Goal: Contribute content

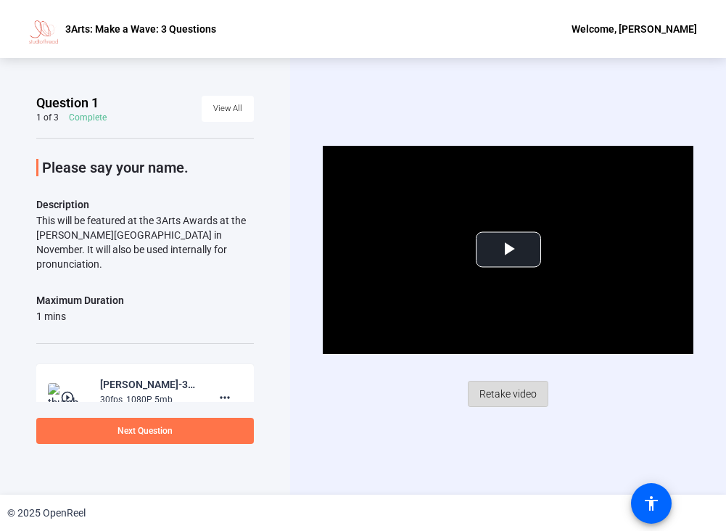
click at [494, 390] on span "Retake video" at bounding box center [508, 394] width 57 height 28
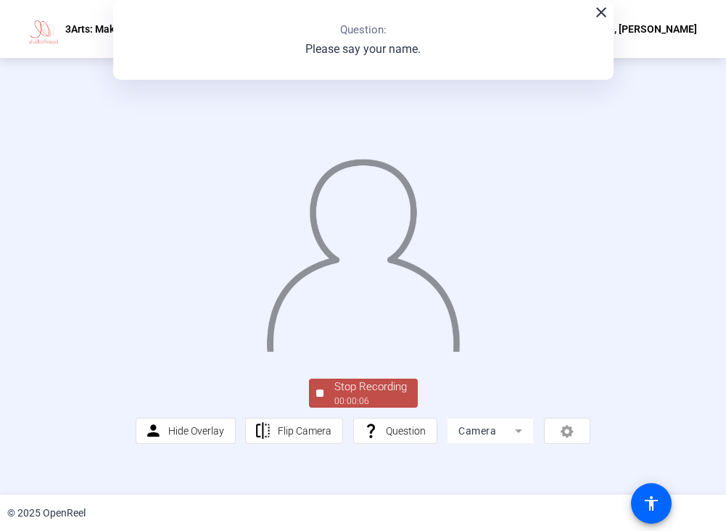
click at [321, 397] on div at bounding box center [319, 393] width 7 height 7
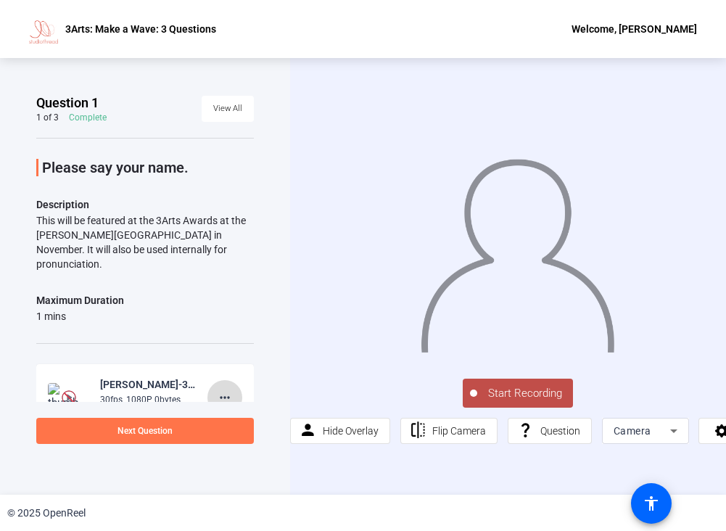
click at [227, 389] on mat-icon "more_horiz" at bounding box center [224, 397] width 17 height 17
click at [234, 409] on span "Delete clip" at bounding box center [248, 412] width 58 height 17
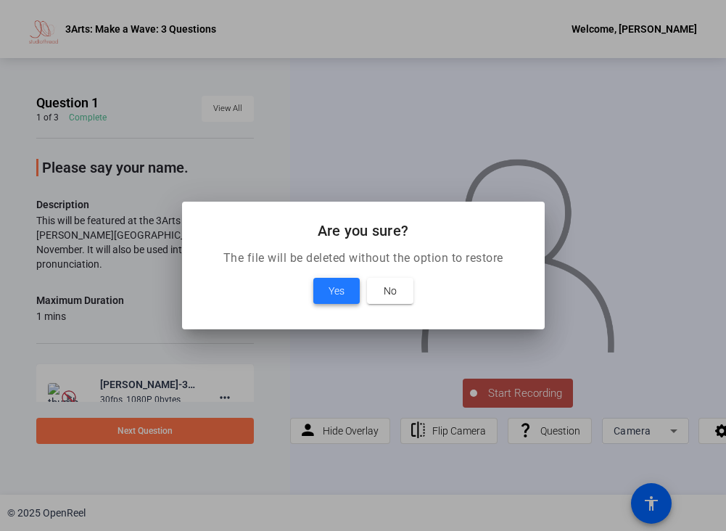
click at [335, 288] on span "Yes" at bounding box center [337, 290] width 16 height 17
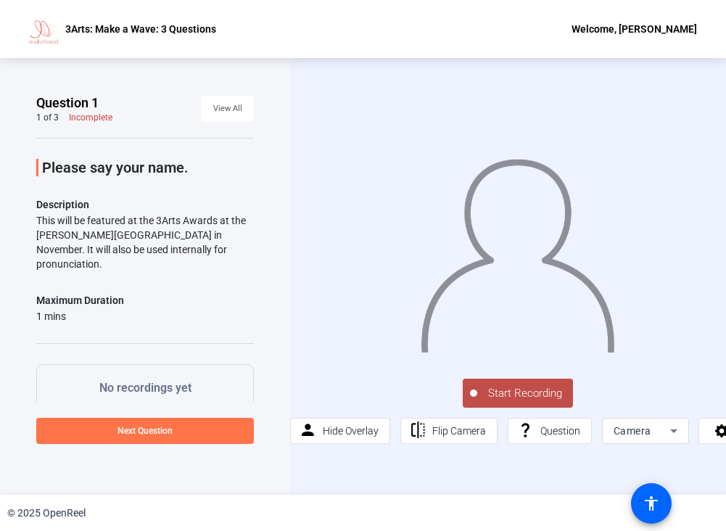
click at [521, 389] on span "Start Recording" at bounding box center [526, 393] width 96 height 17
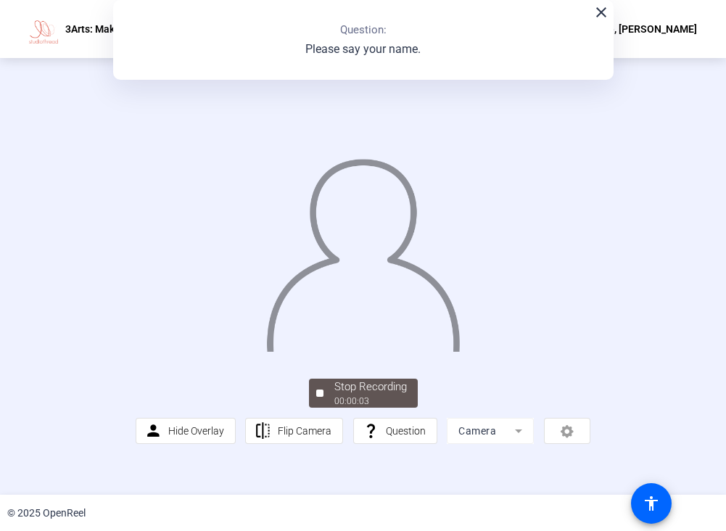
click at [354, 420] on div "Stop Recording 00:00:03 person Hide Overlay flip Flip Camera question_mark Ques…" at bounding box center [363, 276] width 455 height 335
click at [331, 409] on span "Stop Recording 00:00:06" at bounding box center [371, 394] width 94 height 30
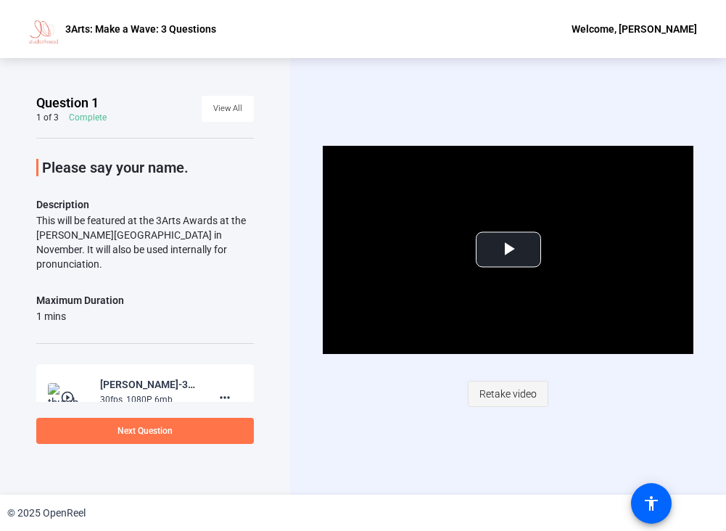
click at [497, 387] on span "Retake video" at bounding box center [508, 394] width 57 height 28
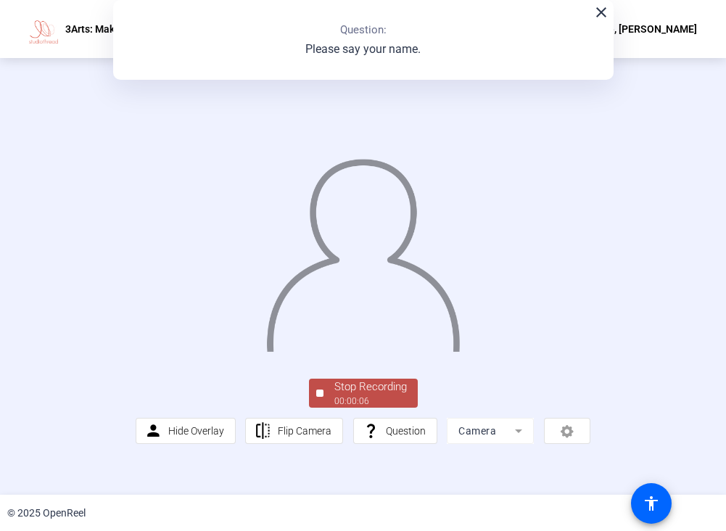
click at [327, 409] on span "Stop Recording 00:00:06" at bounding box center [371, 394] width 94 height 30
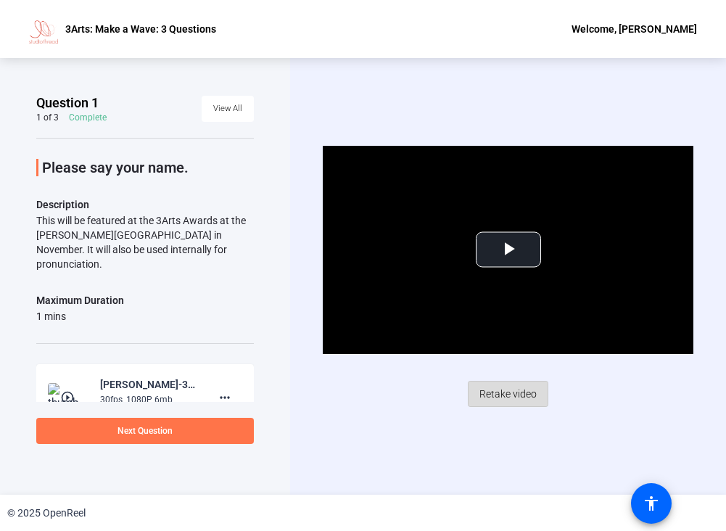
click at [513, 396] on span "Retake video" at bounding box center [508, 394] width 57 height 28
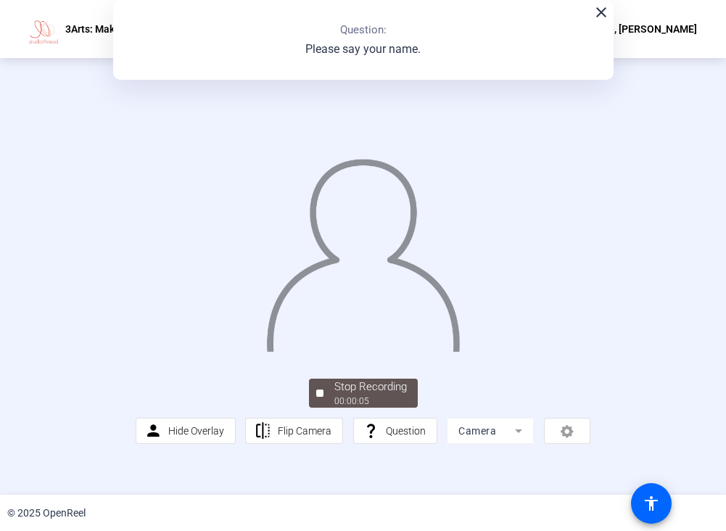
click at [354, 396] on div "Stop Recording" at bounding box center [371, 387] width 73 height 17
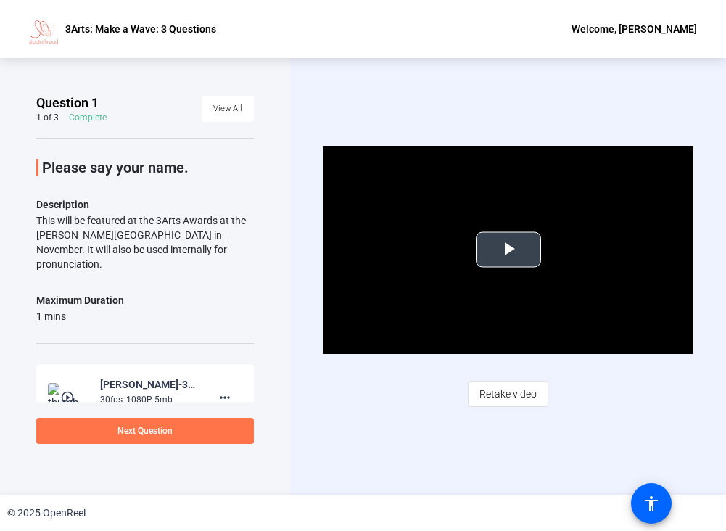
click at [509, 250] on span "Video Player" at bounding box center [509, 250] width 0 height 0
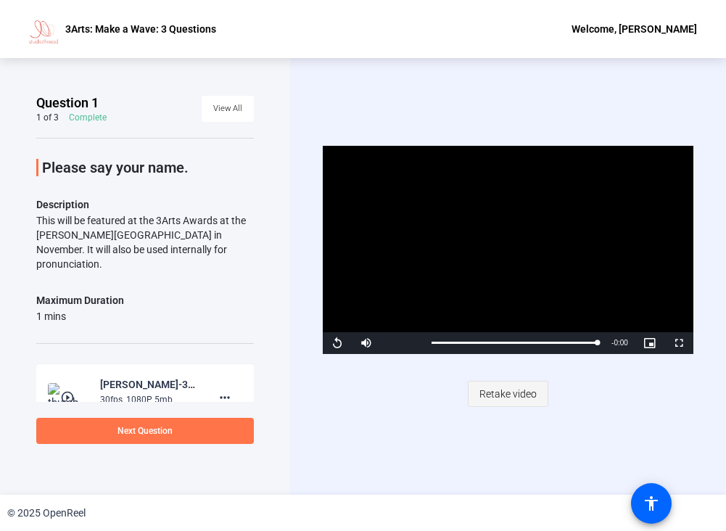
click at [506, 393] on span "Retake video" at bounding box center [508, 394] width 57 height 28
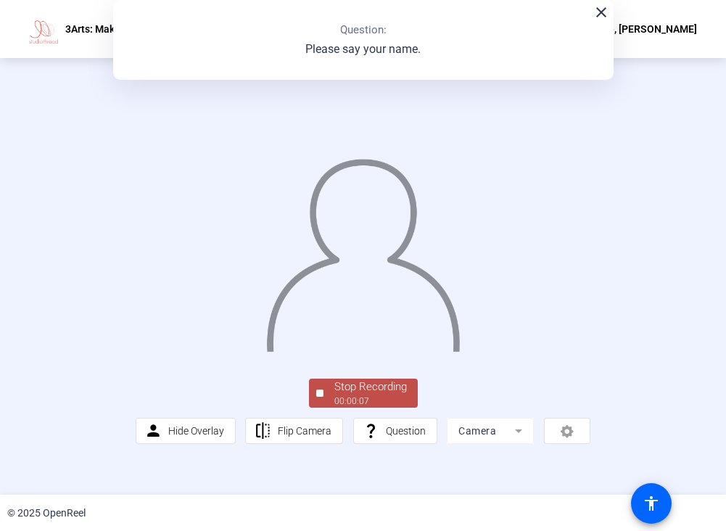
click at [342, 396] on div "Stop Recording" at bounding box center [371, 387] width 73 height 17
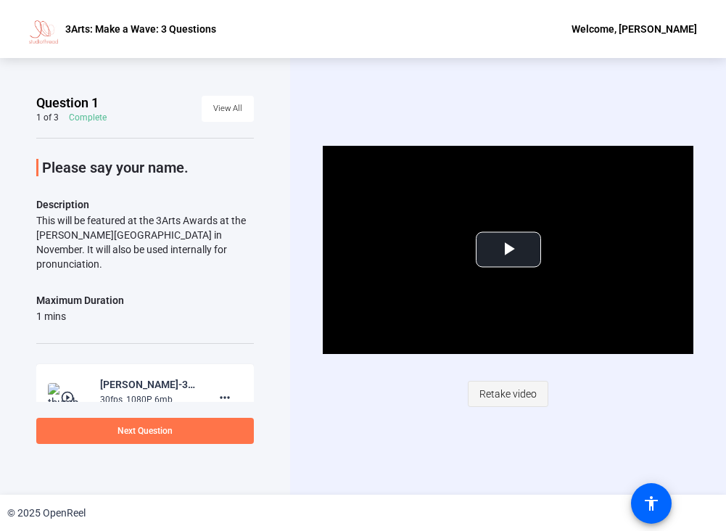
click at [497, 393] on span "Retake video" at bounding box center [508, 394] width 57 height 28
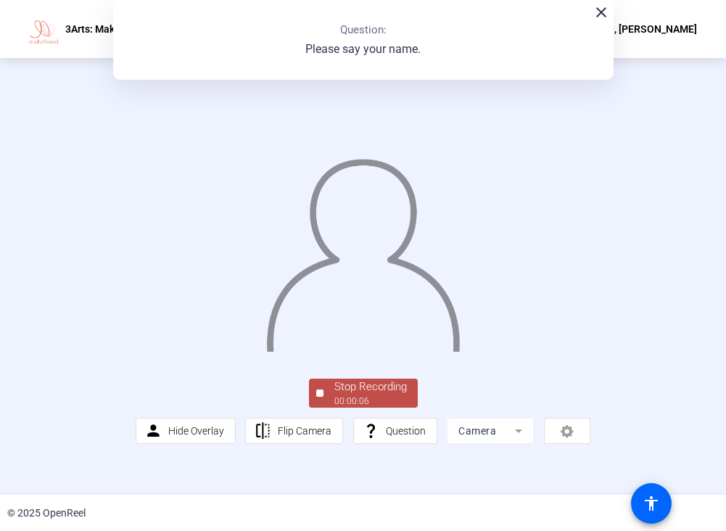
click at [346, 408] on div "00:00:06" at bounding box center [371, 401] width 73 height 13
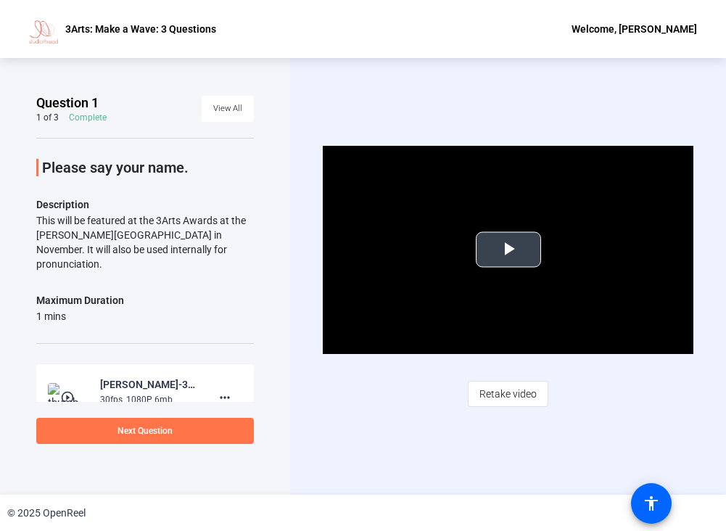
click at [509, 250] on span "Video Player" at bounding box center [509, 250] width 0 height 0
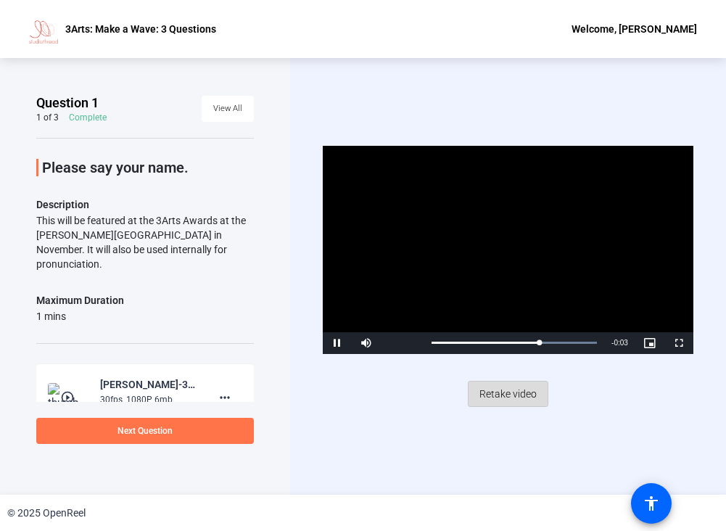
click at [494, 393] on span "Retake video" at bounding box center [508, 394] width 57 height 28
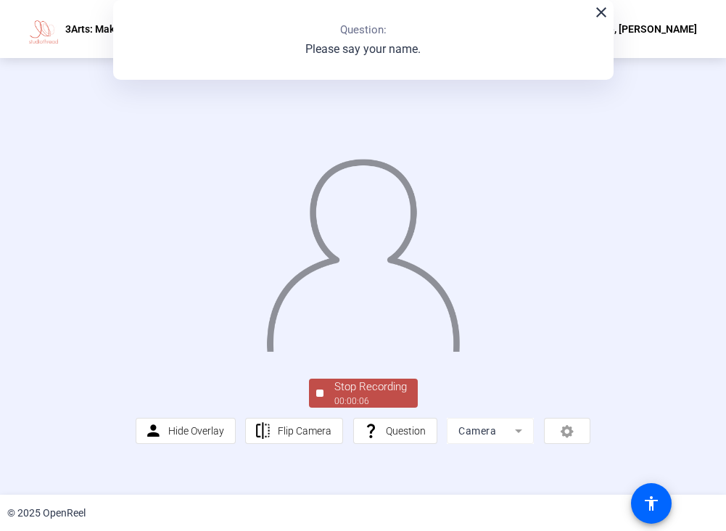
click at [335, 396] on div "Stop Recording" at bounding box center [371, 387] width 73 height 17
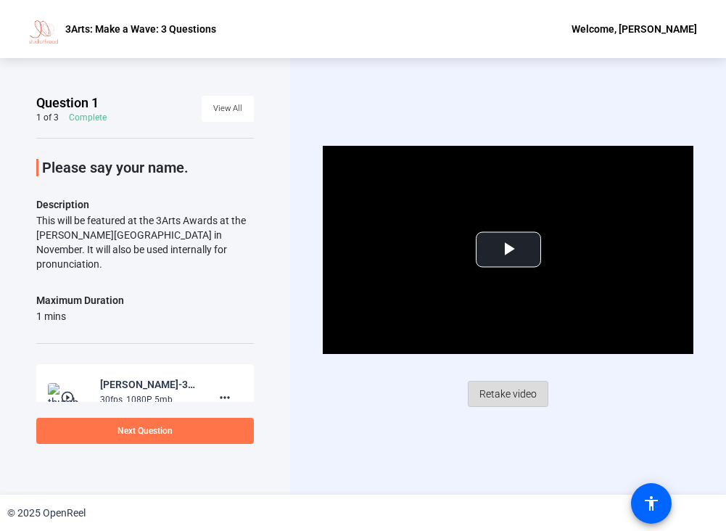
click at [504, 391] on span "Retake video" at bounding box center [508, 394] width 57 height 28
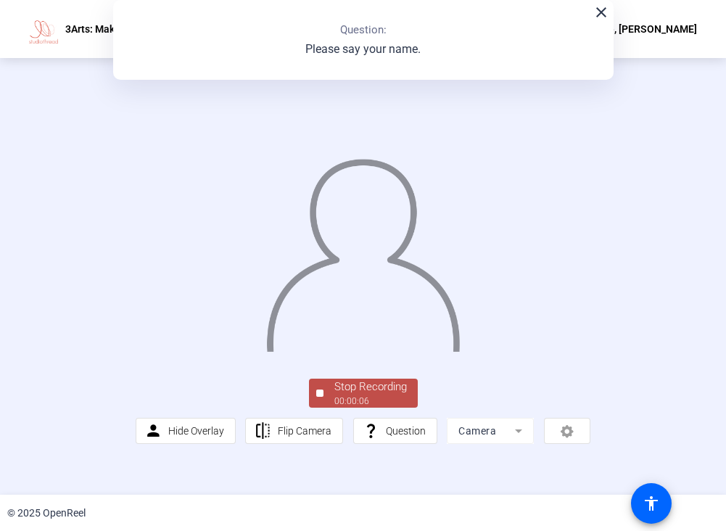
click at [355, 408] on div "00:00:06" at bounding box center [371, 401] width 73 height 13
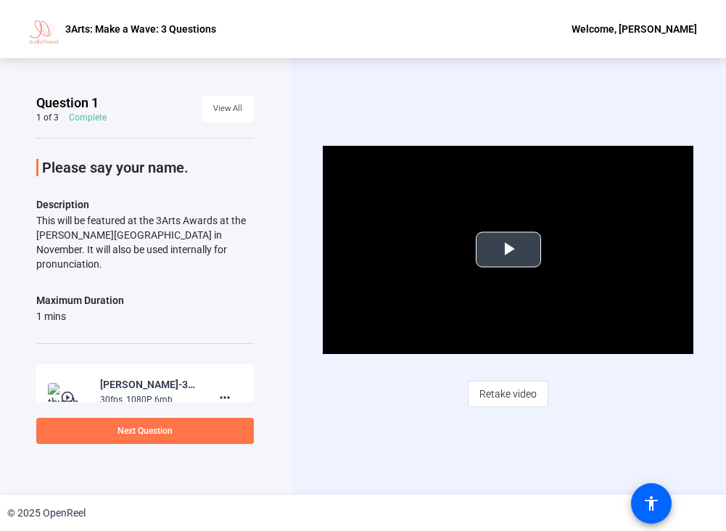
click at [509, 250] on span "Video Player" at bounding box center [509, 250] width 0 height 0
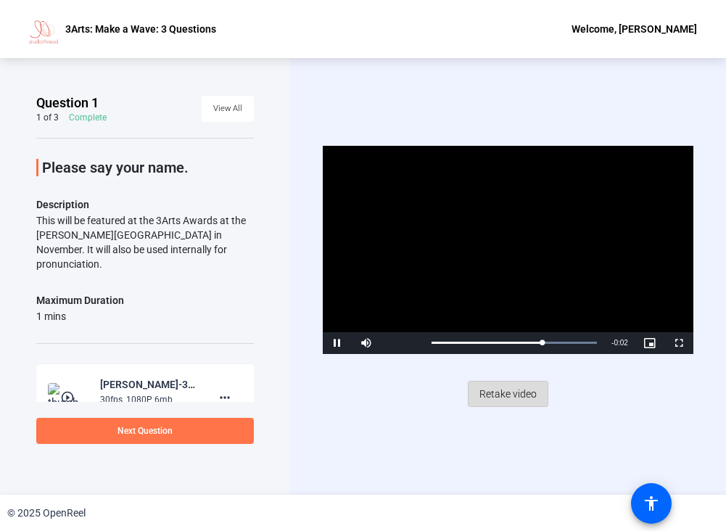
click at [515, 394] on span "Retake video" at bounding box center [508, 394] width 57 height 28
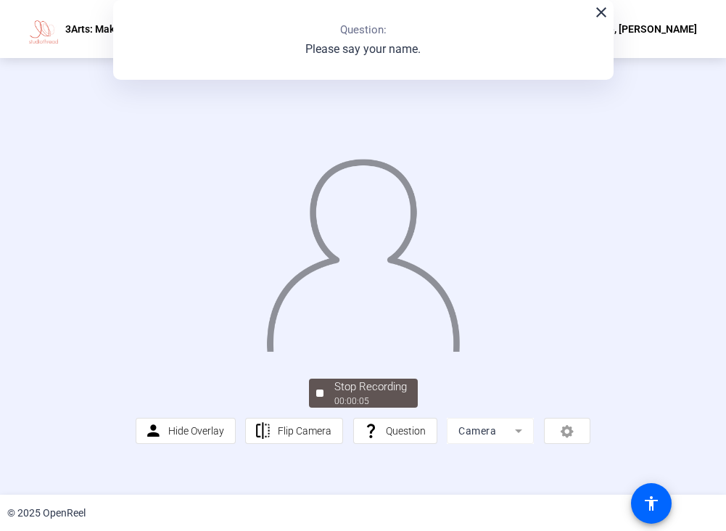
click at [366, 408] on div "00:00:05" at bounding box center [371, 401] width 73 height 13
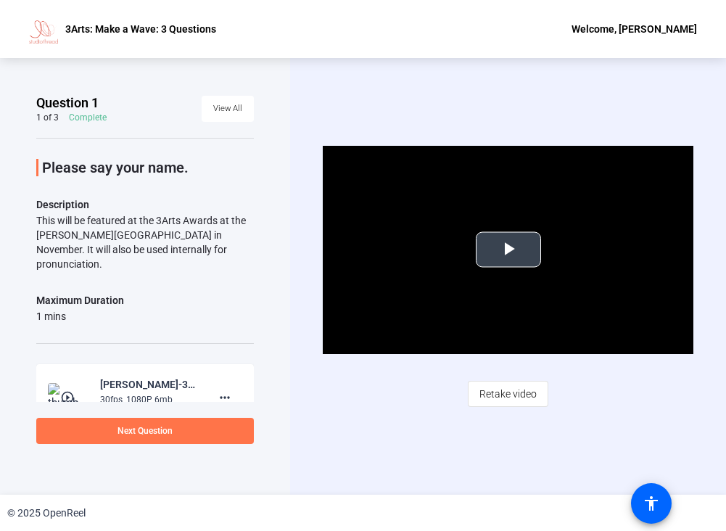
click at [509, 250] on span "Video Player" at bounding box center [509, 250] width 0 height 0
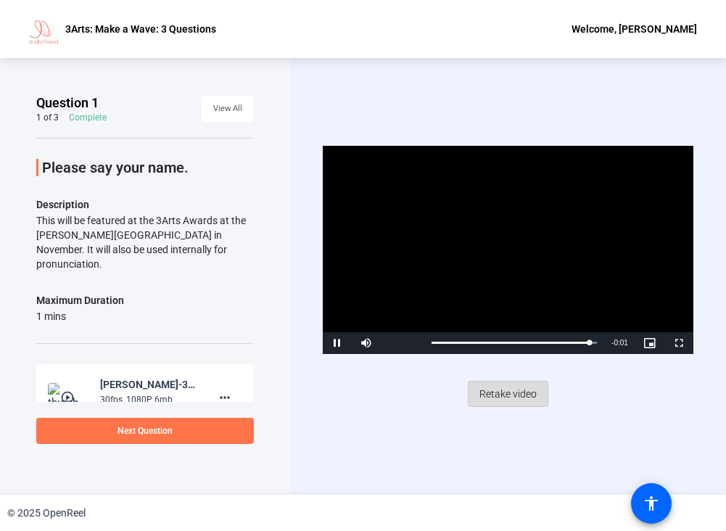
click at [514, 389] on span "Retake video" at bounding box center [508, 394] width 57 height 28
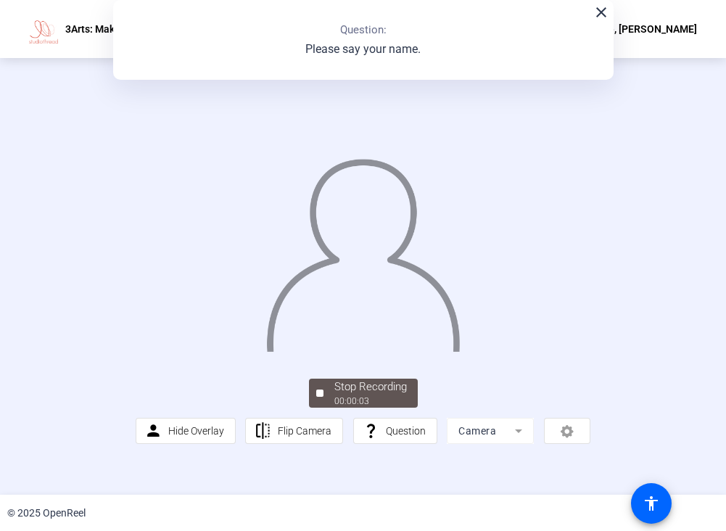
drag, startPoint x: 303, startPoint y: 439, endPoint x: 313, endPoint y: 439, distance: 9.4
click at [303, 439] on div "Stop Recording 00:00:03 person Hide Overlay flip Flip Camera question_mark Ques…" at bounding box center [363, 410] width 455 height 68
click at [349, 408] on div "00:00:05" at bounding box center [371, 401] width 73 height 13
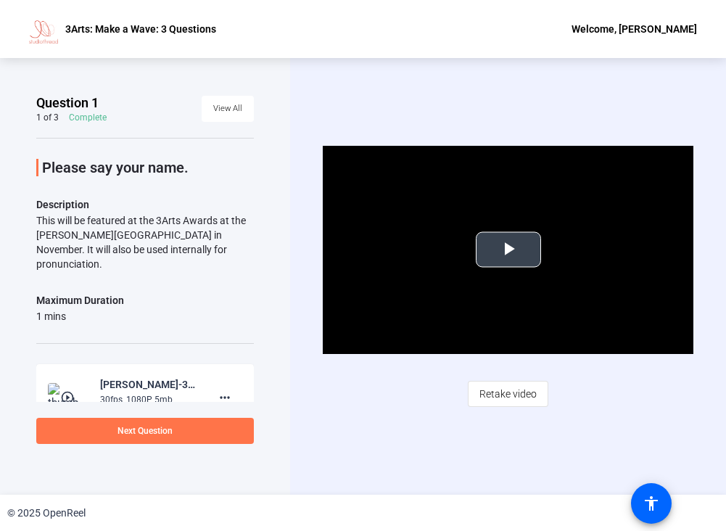
click at [509, 250] on span "Video Player" at bounding box center [509, 250] width 0 height 0
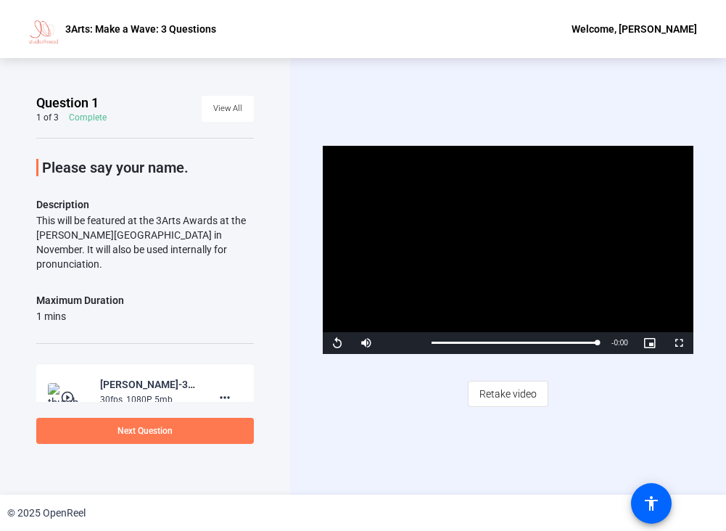
click at [164, 427] on span "Next Question" at bounding box center [145, 431] width 55 height 10
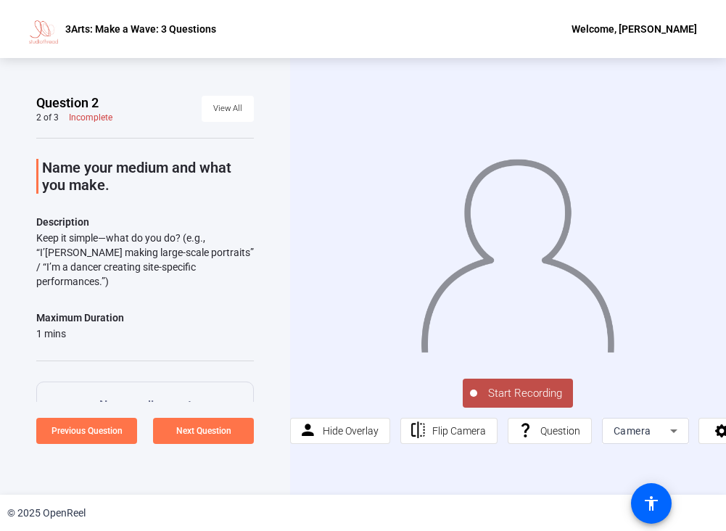
click at [513, 397] on span "Start Recording" at bounding box center [526, 393] width 96 height 17
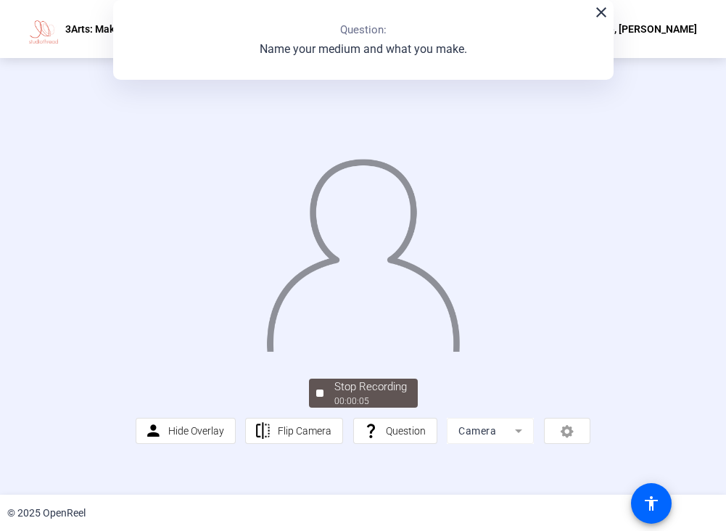
click at [356, 396] on div "Stop Recording" at bounding box center [371, 387] width 73 height 17
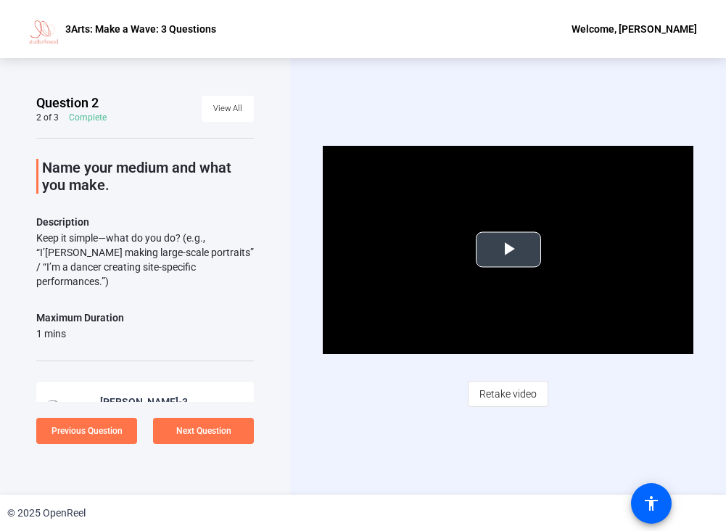
click at [509, 250] on span "Video Player" at bounding box center [509, 250] width 0 height 0
click at [520, 401] on span "Retake video" at bounding box center [508, 394] width 57 height 28
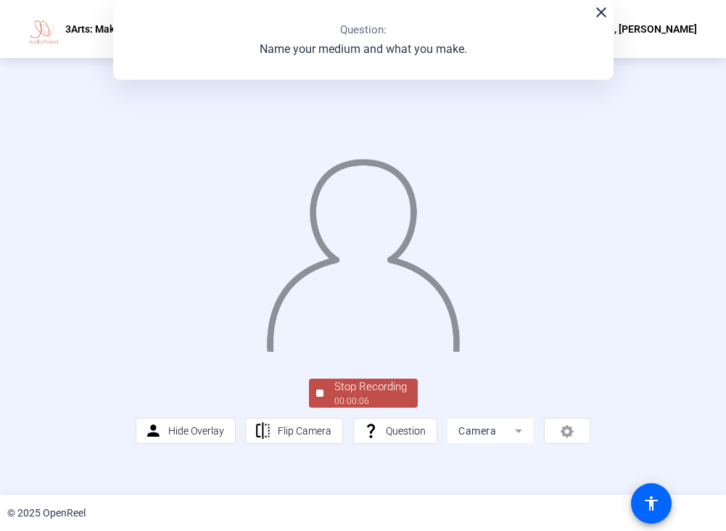
click at [354, 408] on div "00:00:06" at bounding box center [371, 401] width 73 height 13
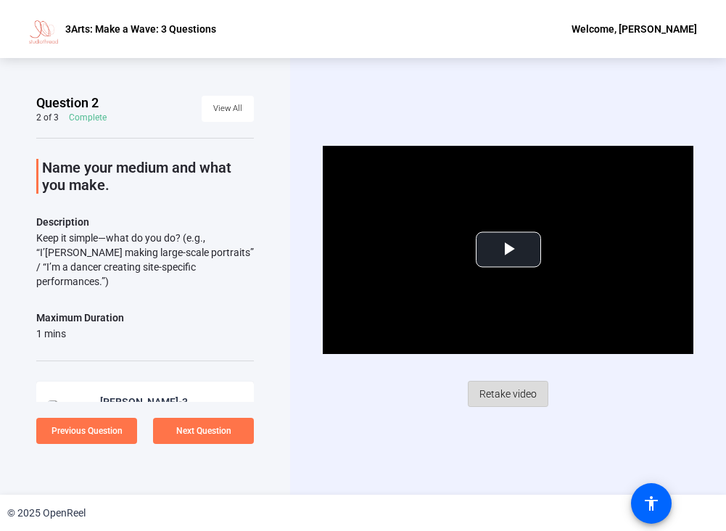
click at [507, 395] on span "Retake video" at bounding box center [508, 394] width 57 height 28
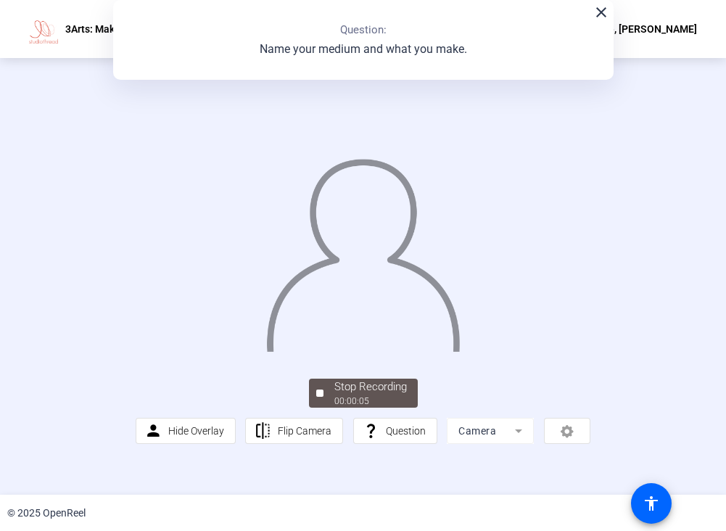
click at [320, 397] on div at bounding box center [319, 393] width 7 height 7
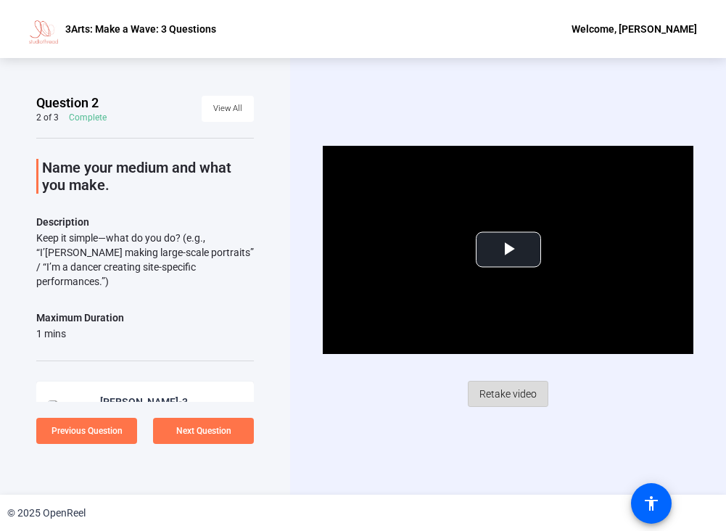
click at [500, 391] on span "Retake video" at bounding box center [508, 394] width 57 height 28
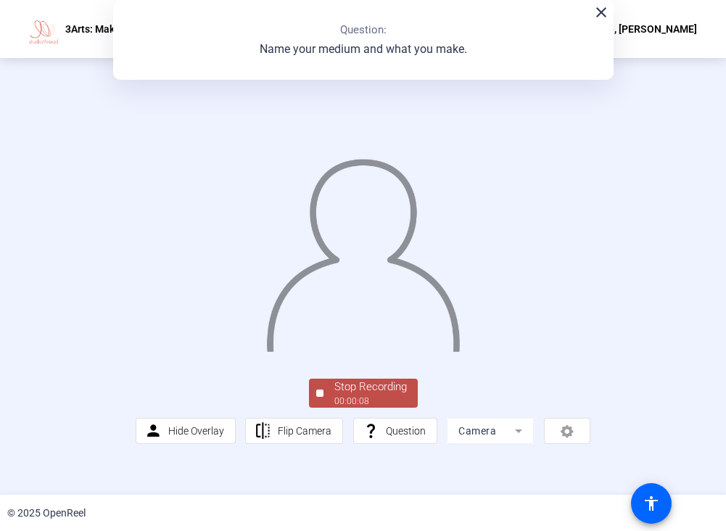
click at [318, 397] on div at bounding box center [319, 393] width 7 height 7
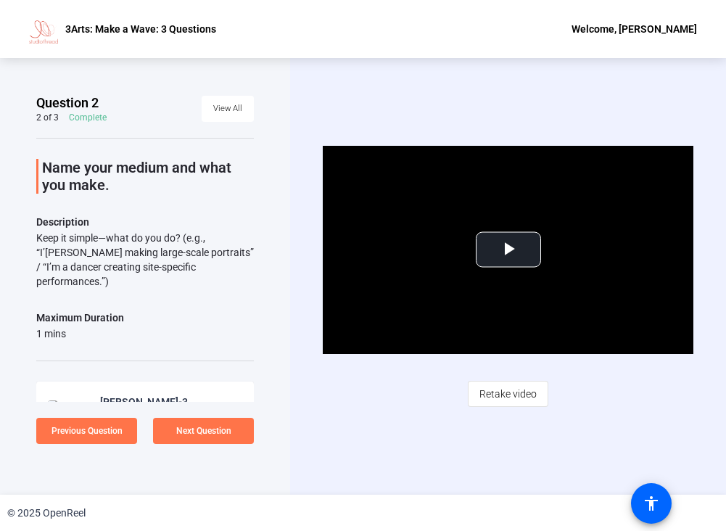
click at [509, 250] on span "Video Player" at bounding box center [509, 250] width 0 height 0
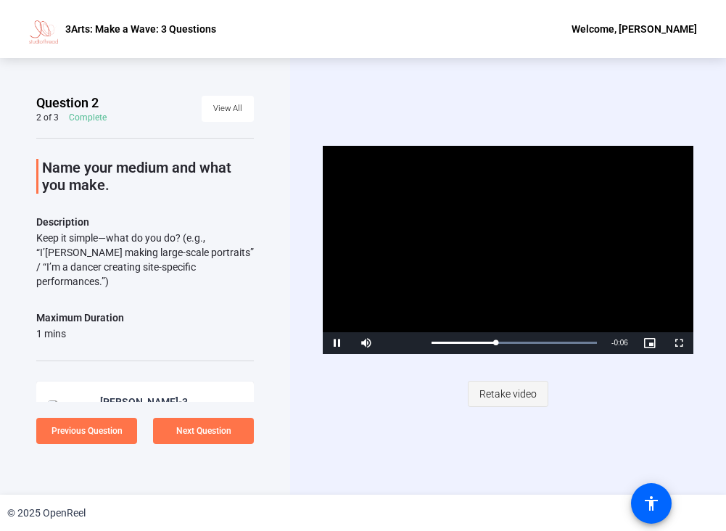
click at [513, 390] on span "Retake video" at bounding box center [508, 394] width 57 height 28
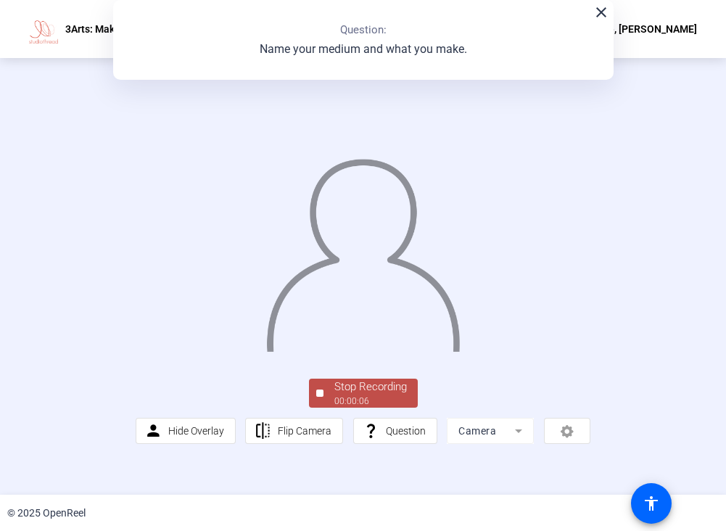
click at [361, 408] on div "00:00:06" at bounding box center [371, 401] width 73 height 13
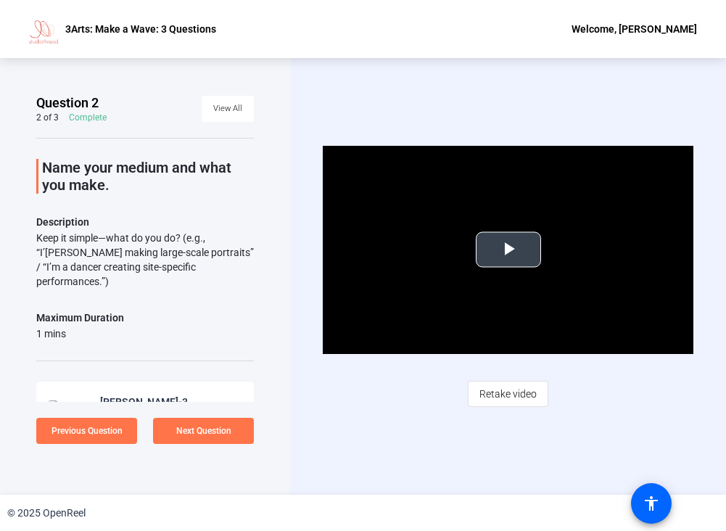
click at [509, 250] on span "Video Player" at bounding box center [509, 250] width 0 height 0
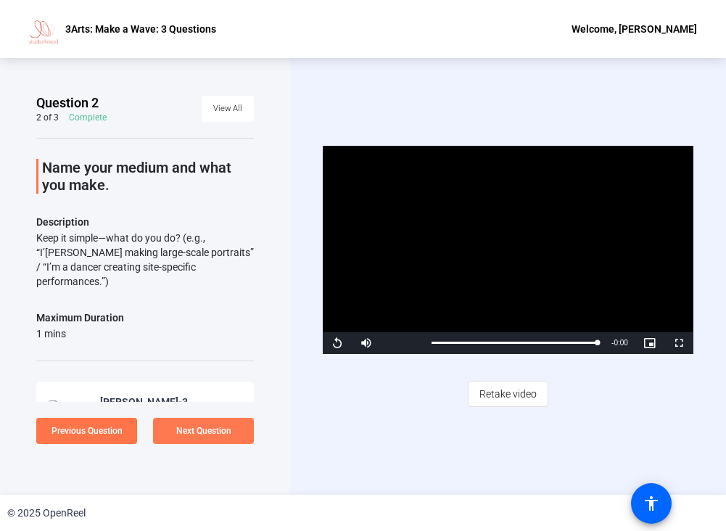
click at [218, 430] on span "Next Question" at bounding box center [203, 431] width 55 height 10
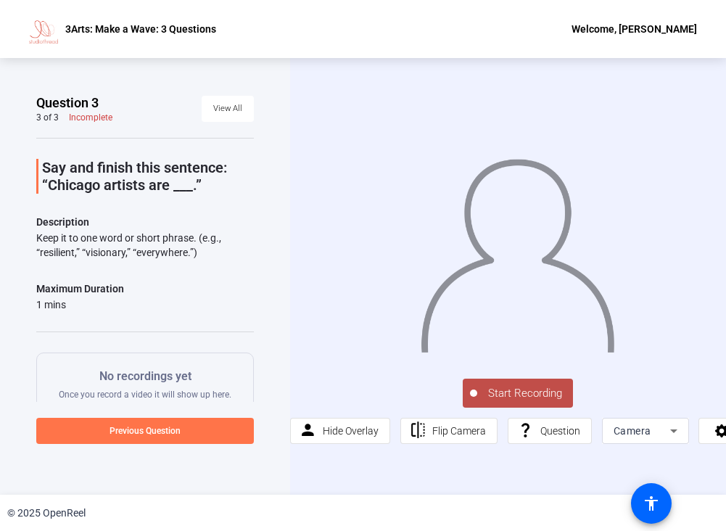
click at [493, 393] on span "Start Recording" at bounding box center [526, 393] width 96 height 17
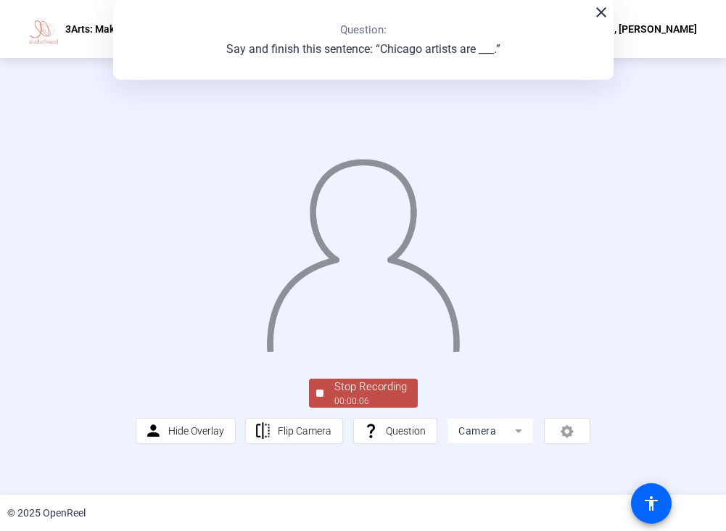
click at [336, 396] on div "Stop Recording" at bounding box center [371, 387] width 73 height 17
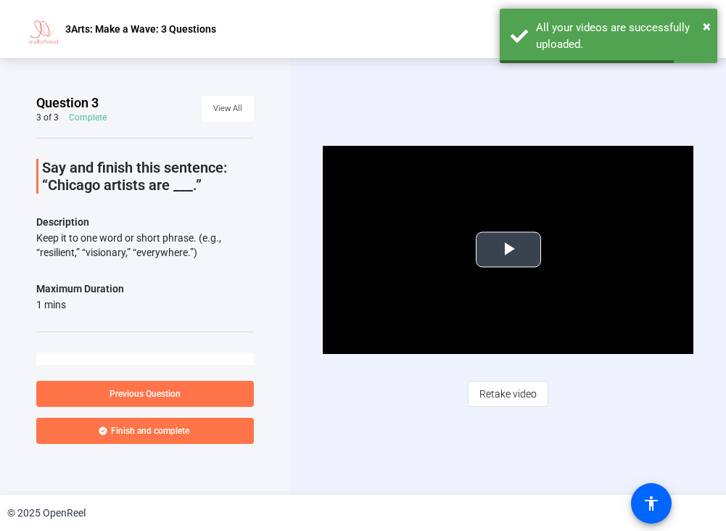
click at [509, 250] on span "Video Player" at bounding box center [509, 250] width 0 height 0
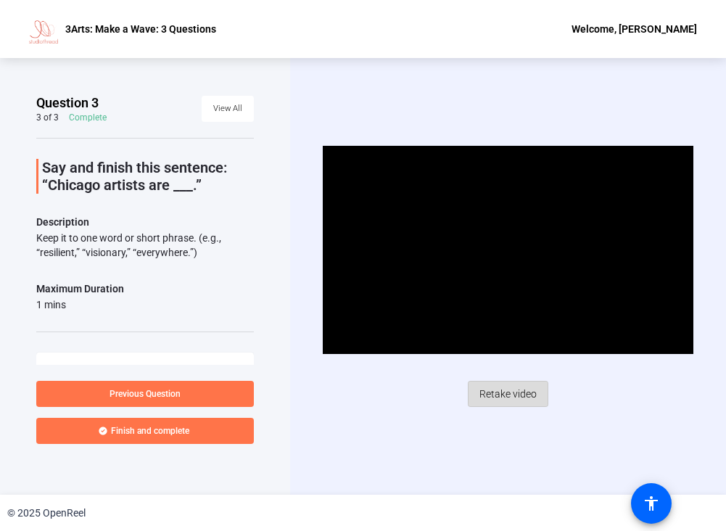
click at [504, 397] on span "Retake video" at bounding box center [508, 394] width 57 height 28
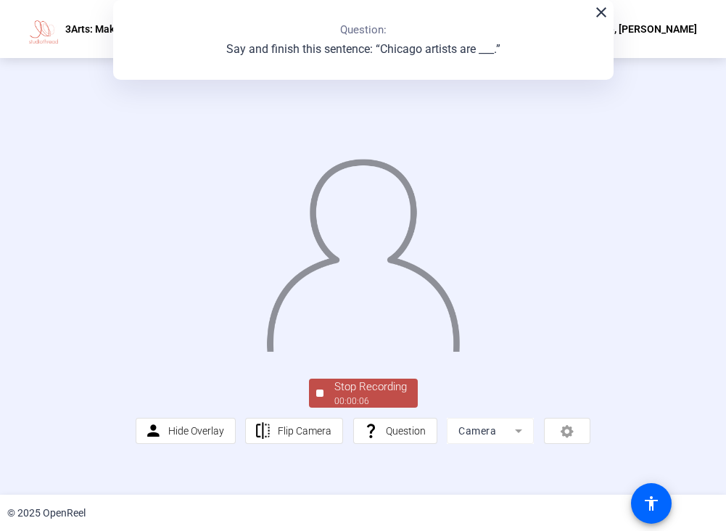
click at [330, 409] on span "Stop Recording 00:00:06" at bounding box center [371, 394] width 94 height 30
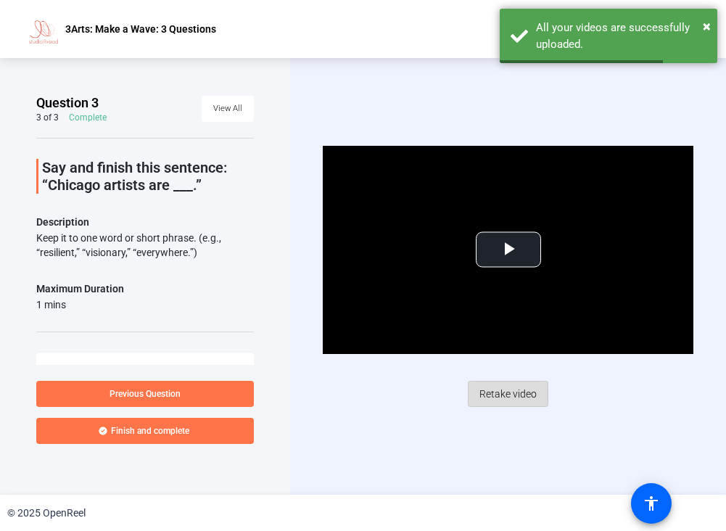
click at [499, 387] on span "Retake video" at bounding box center [508, 394] width 57 height 28
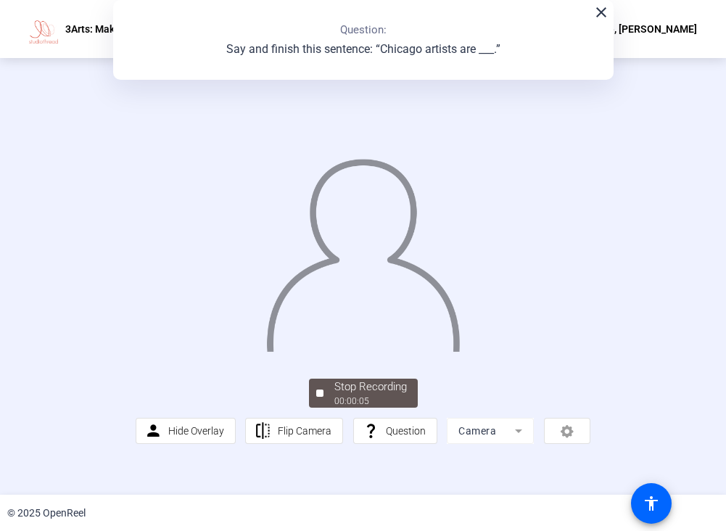
click at [339, 396] on div "Stop Recording" at bounding box center [371, 387] width 73 height 17
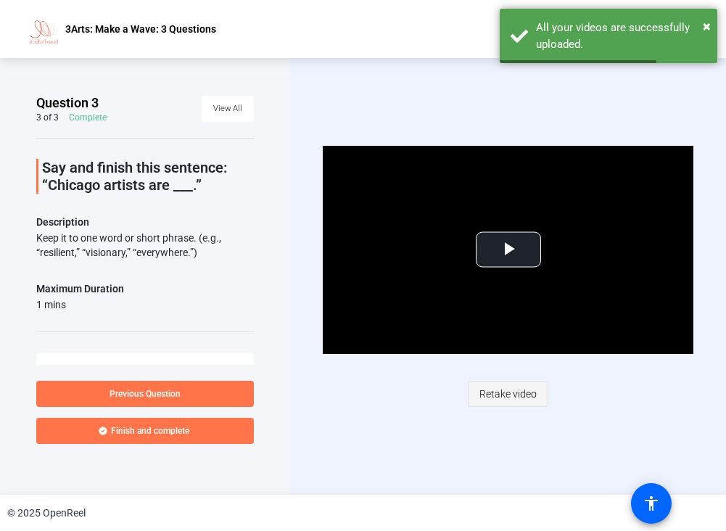
click at [512, 395] on span "Retake video" at bounding box center [508, 394] width 57 height 28
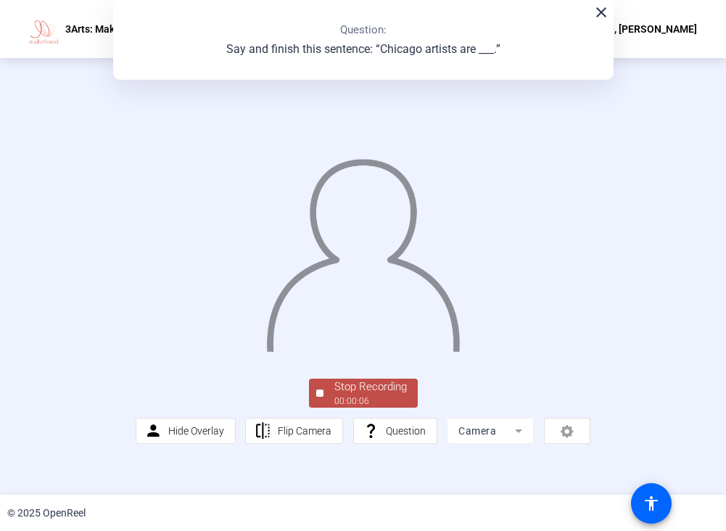
click at [322, 409] on button "Stop Recording 00:00:06" at bounding box center [363, 394] width 109 height 30
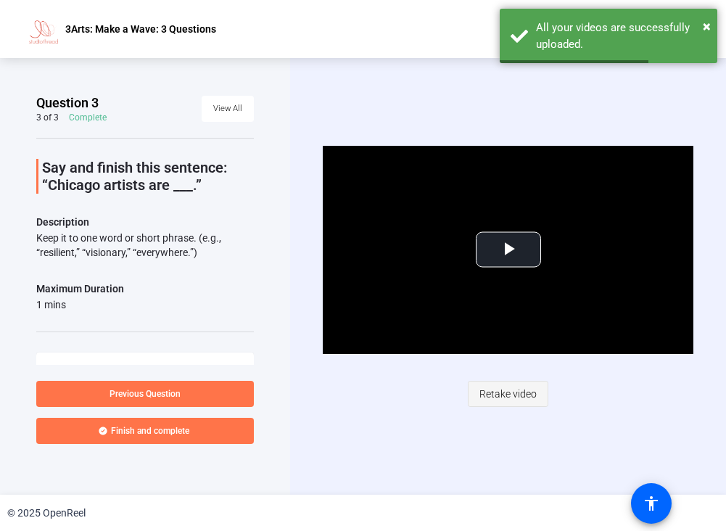
click at [501, 391] on span "Retake video" at bounding box center [508, 394] width 57 height 28
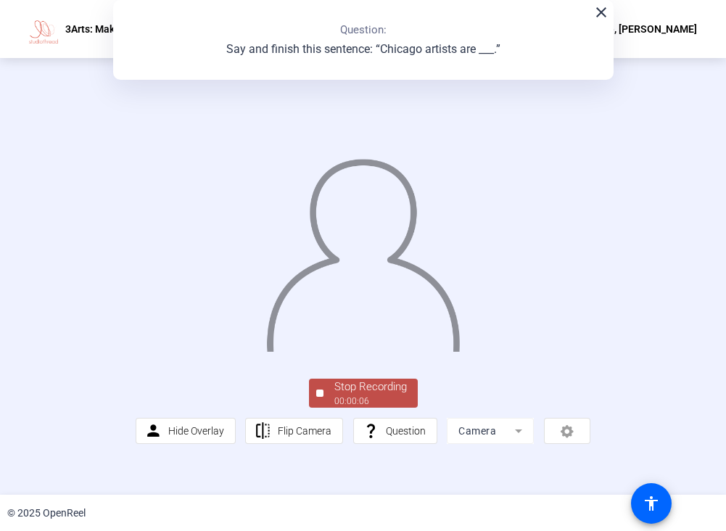
click at [351, 396] on div "Stop Recording" at bounding box center [371, 387] width 73 height 17
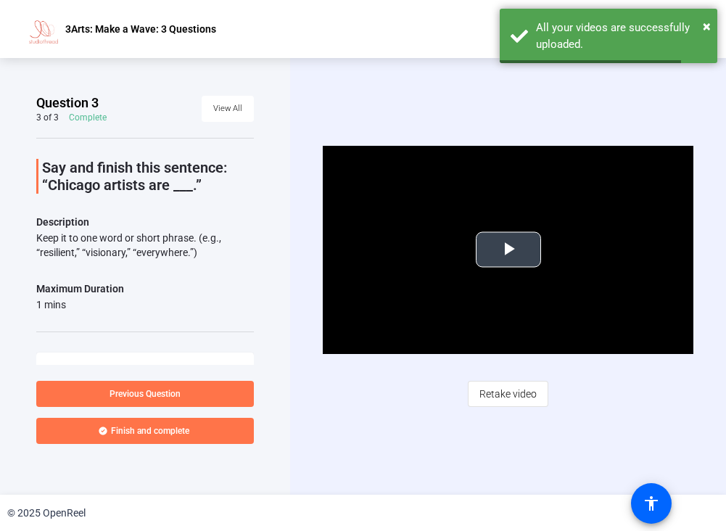
click at [509, 250] on span "Video Player" at bounding box center [509, 250] width 0 height 0
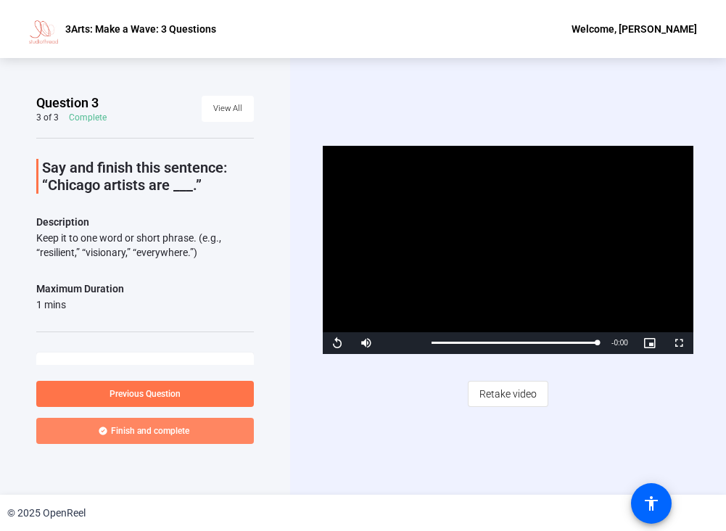
click at [184, 425] on span at bounding box center [145, 431] width 218 height 35
